Goal: Register for event/course

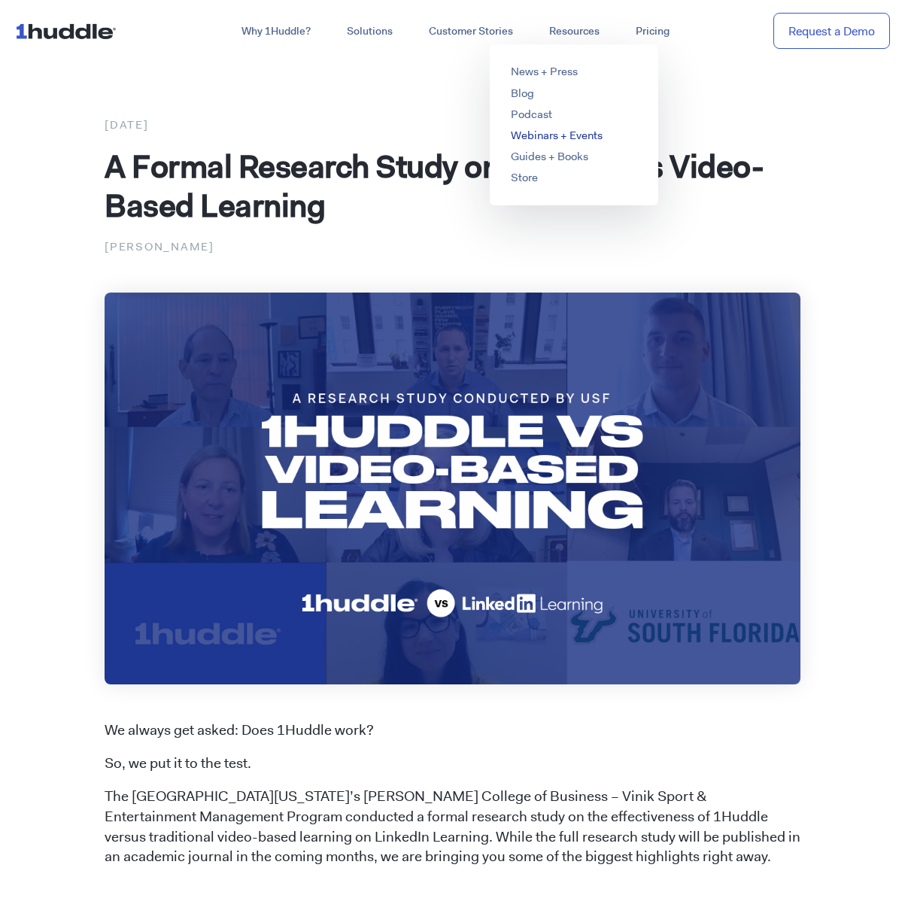
click at [536, 135] on link "Webinars + Events" at bounding box center [557, 135] width 92 height 15
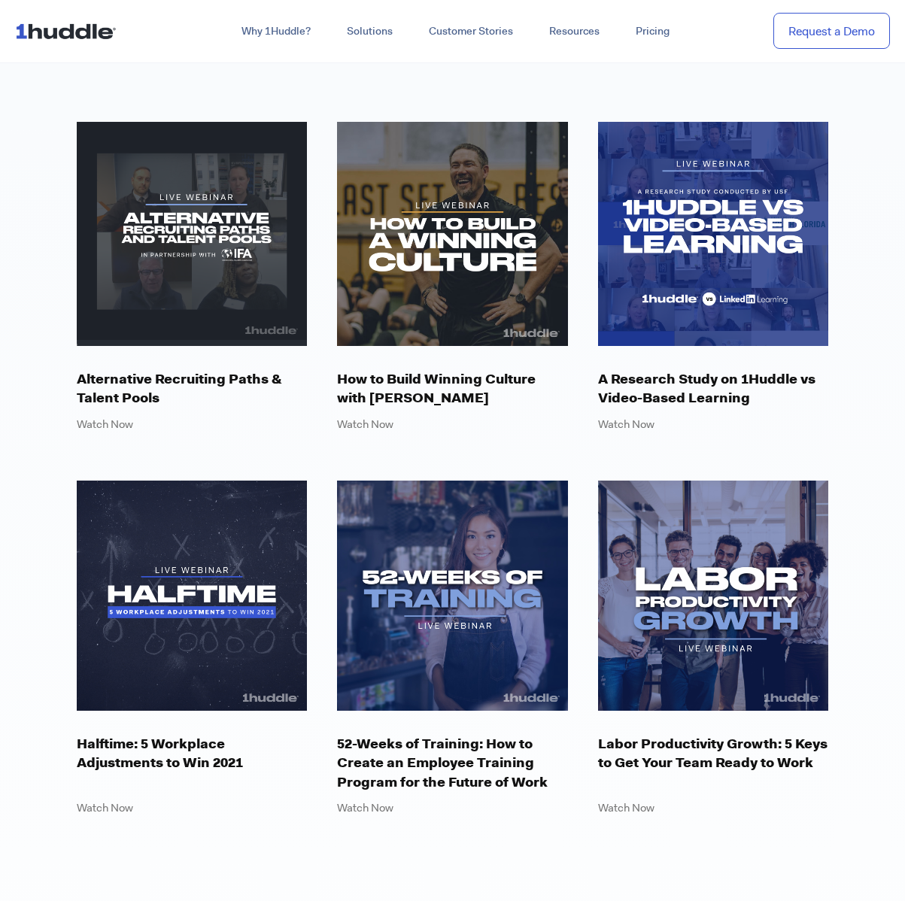
scroll to position [363, 0]
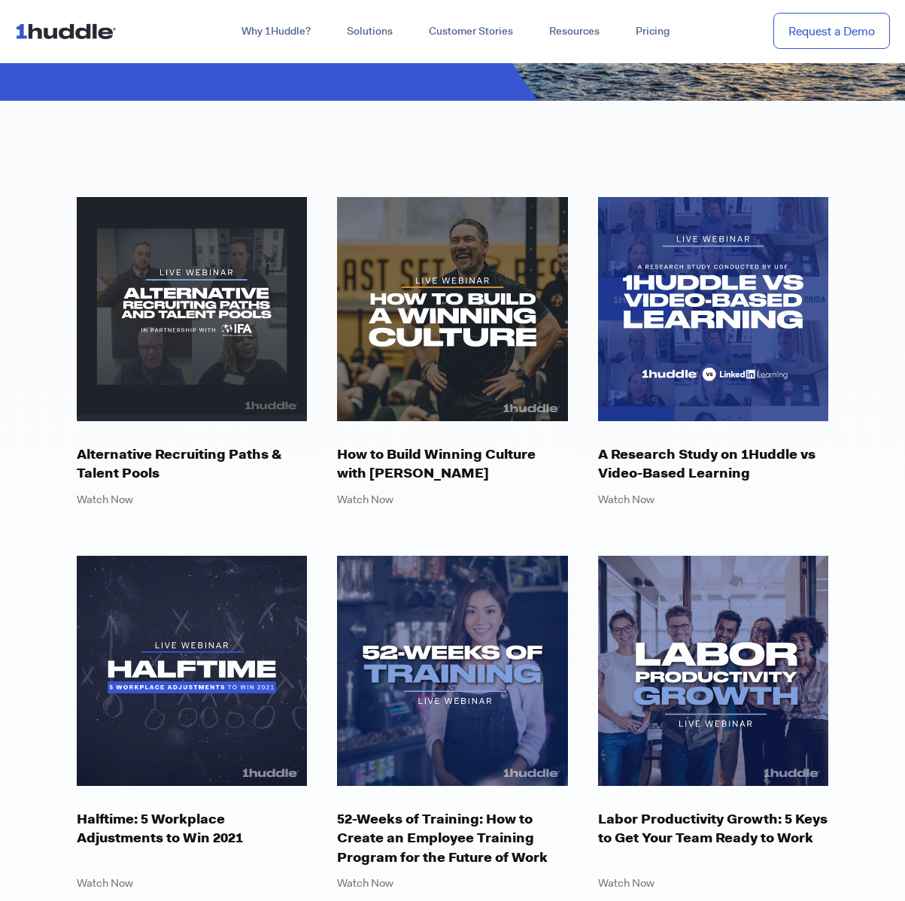
click at [382, 447] on p "How to Build Winning Culture with Martin Rooney" at bounding box center [452, 464] width 231 height 38
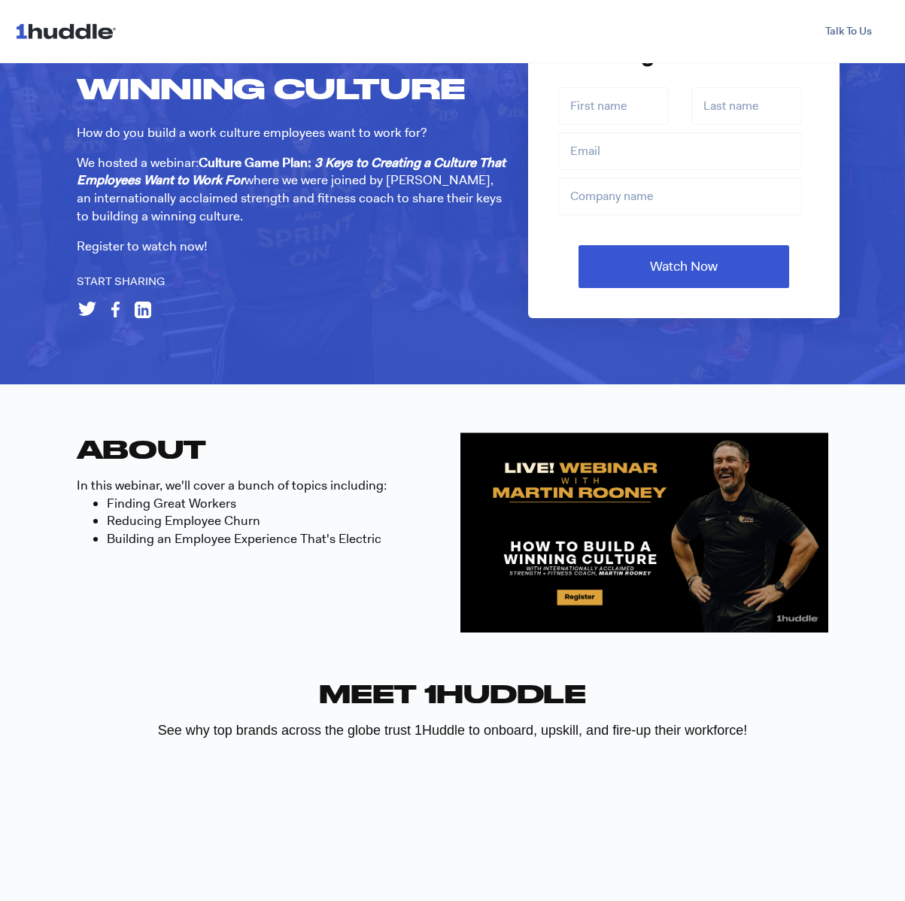
scroll to position [486, 0]
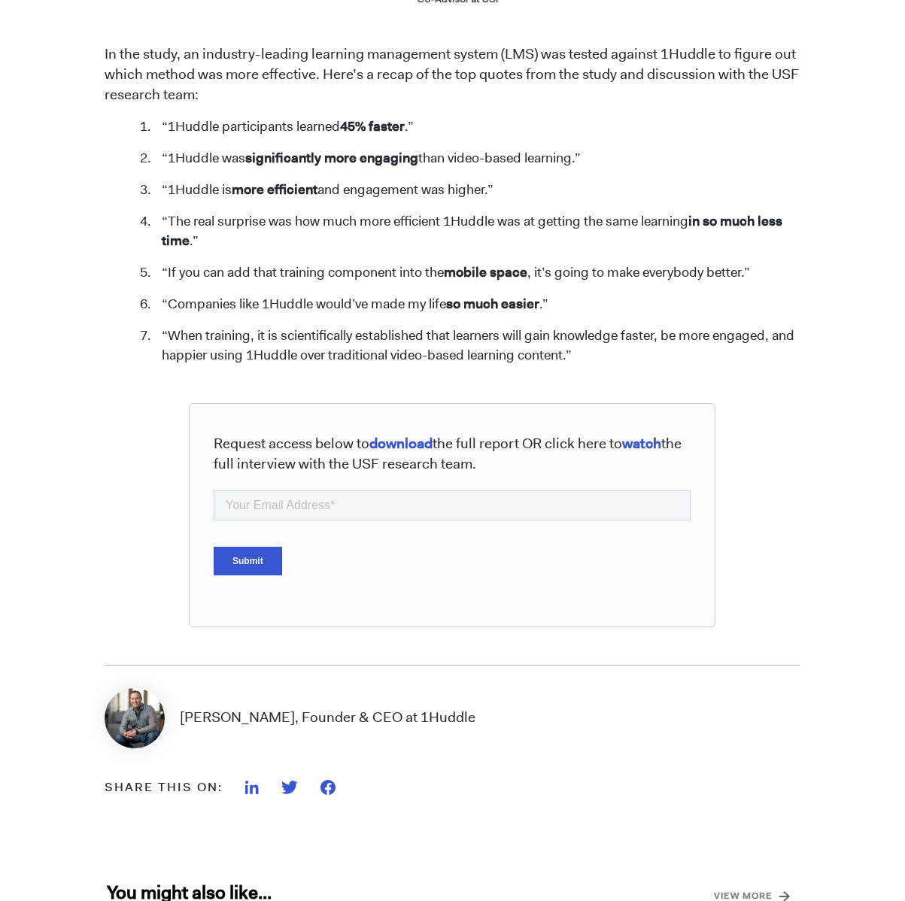
scroll to position [1665, 0]
